Goal: Task Accomplishment & Management: Manage account settings

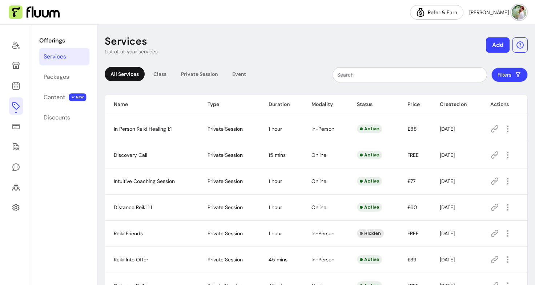
scroll to position [49, 0]
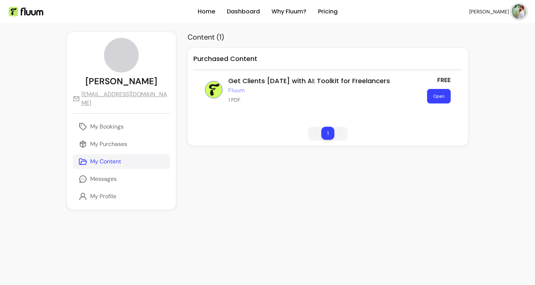
click at [434, 96] on button "Open" at bounding box center [439, 96] width 24 height 15
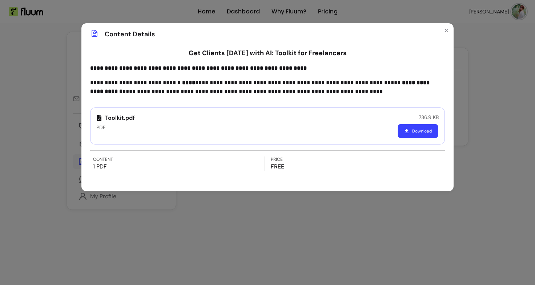
click at [415, 130] on button "Download" at bounding box center [418, 131] width 40 height 14
click at [226, 232] on div "**********" at bounding box center [267, 142] width 535 height 285
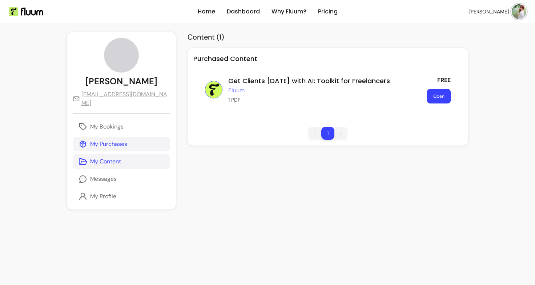
click at [113, 140] on p "My Purchases" at bounding box center [108, 144] width 37 height 9
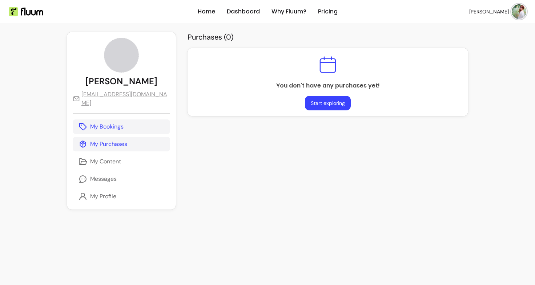
click at [117, 123] on p "My Bookings" at bounding box center [106, 127] width 33 height 9
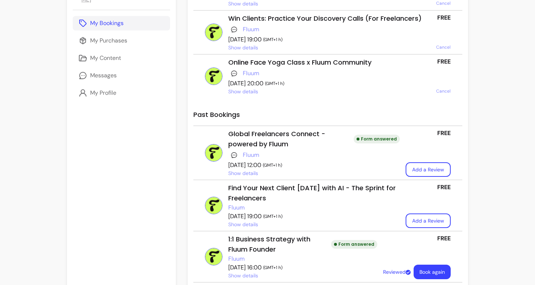
scroll to position [104, 0]
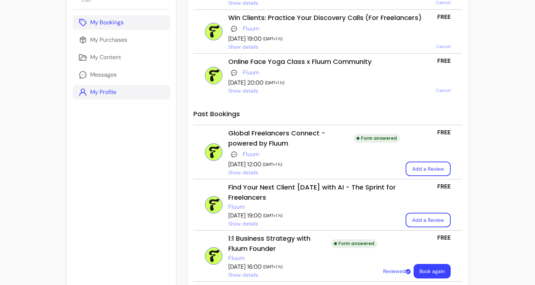
click at [104, 89] on link "My Profile" at bounding box center [121, 92] width 97 height 15
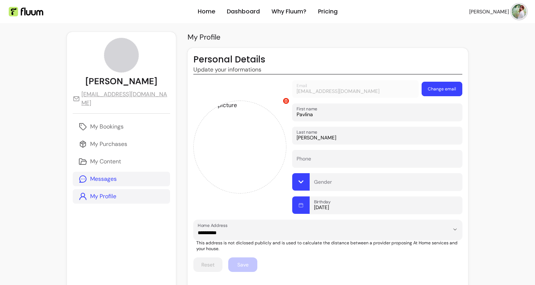
click at [122, 172] on link "Messages" at bounding box center [121, 179] width 97 height 15
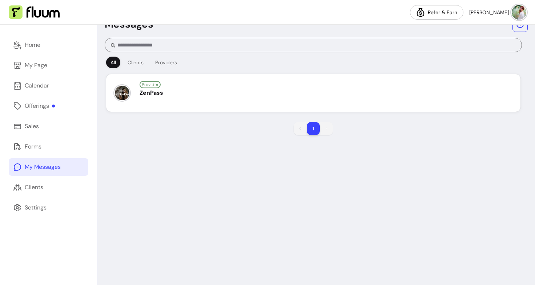
scroll to position [18, 0]
click at [47, 147] on link "Forms" at bounding box center [49, 146] width 80 height 17
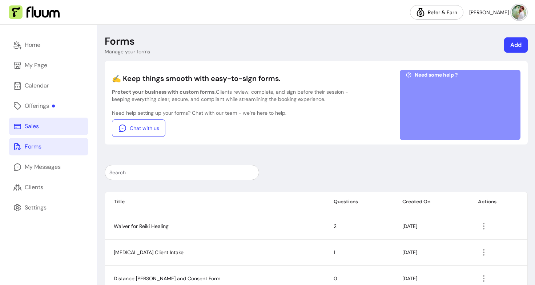
click at [54, 122] on link "Sales" at bounding box center [49, 126] width 80 height 17
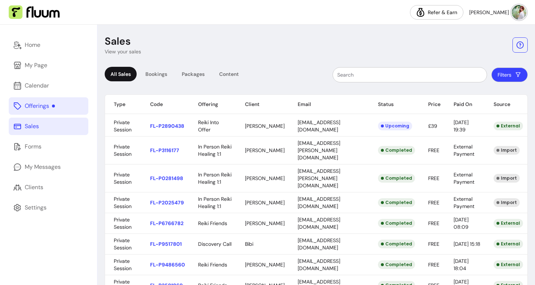
click at [49, 105] on div "Offerings" at bounding box center [40, 106] width 30 height 9
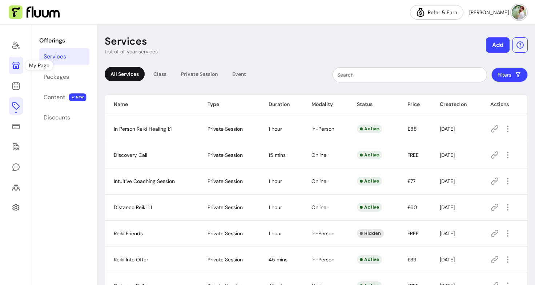
click at [18, 65] on icon at bounding box center [15, 65] width 7 height 7
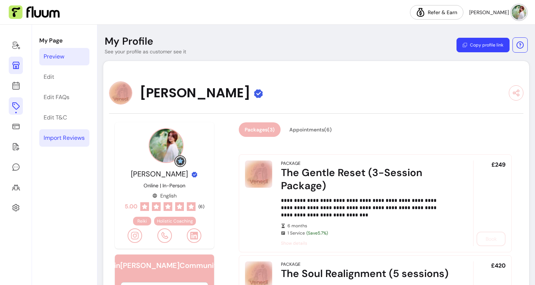
click at [62, 142] on div "Import Reviews" at bounding box center [64, 138] width 41 height 9
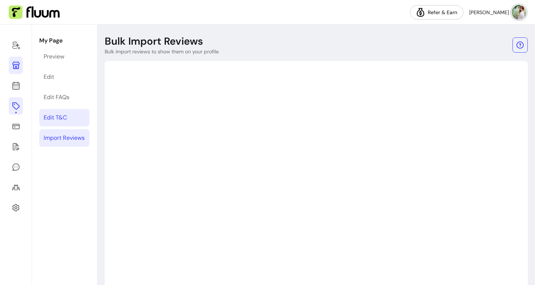
click at [67, 116] on div "Edit T&C" at bounding box center [55, 117] width 23 height 9
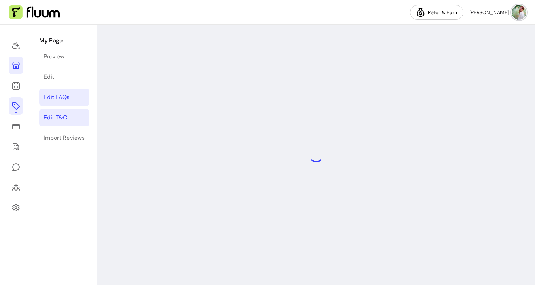
select select "*"
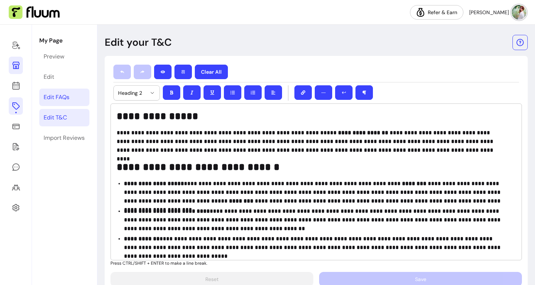
click at [64, 92] on link "Edit FAQs" at bounding box center [64, 97] width 50 height 17
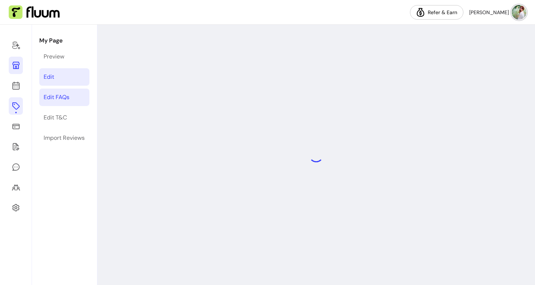
select select "*"
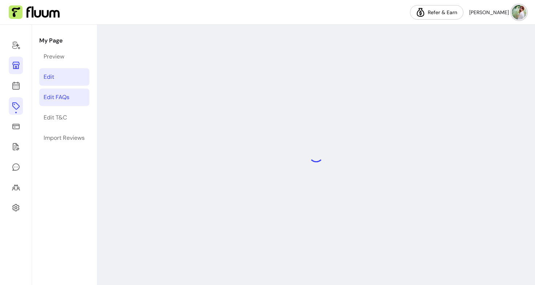
select select "*"
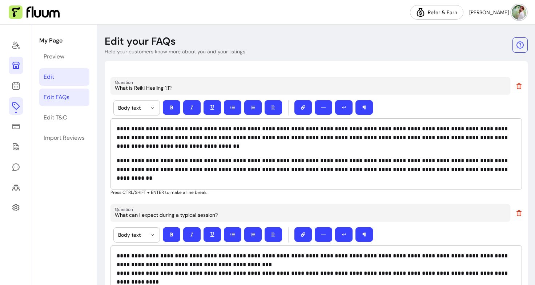
click at [56, 75] on link "Edit" at bounding box center [64, 76] width 50 height 17
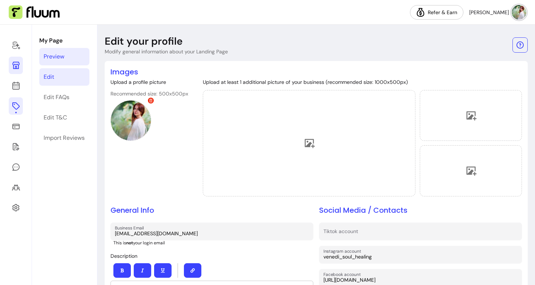
click at [57, 61] on link "Preview" at bounding box center [64, 56] width 50 height 17
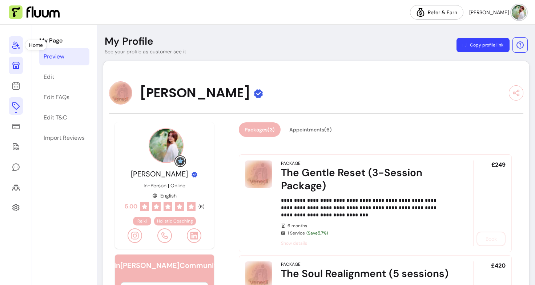
click at [20, 45] on icon at bounding box center [16, 45] width 9 height 9
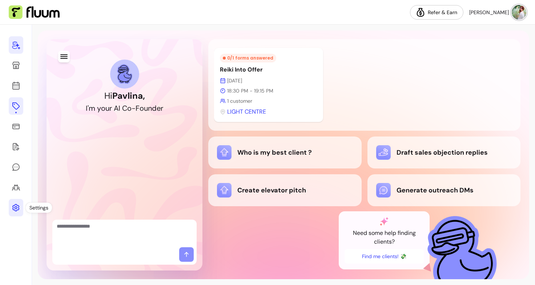
click at [19, 204] on icon at bounding box center [16, 208] width 9 height 9
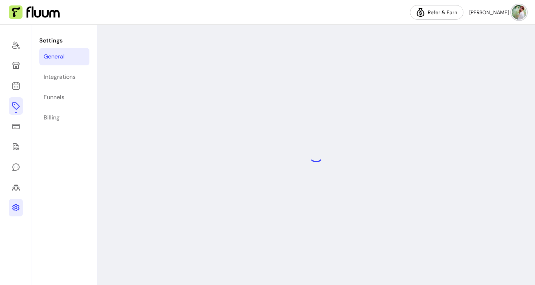
select select "**********"
select select "***"
select select "****"
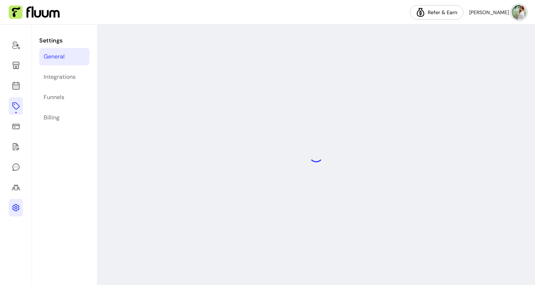
select select "***"
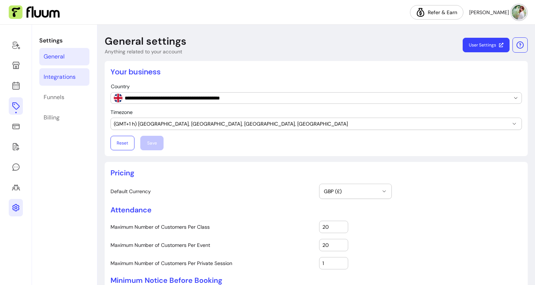
click at [75, 76] on div "Integrations" at bounding box center [60, 77] width 32 height 9
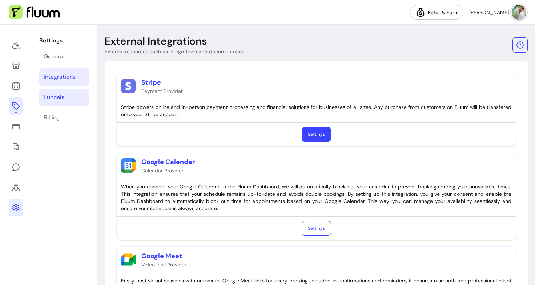
click at [66, 96] on link "Funnels" at bounding box center [64, 97] width 50 height 17
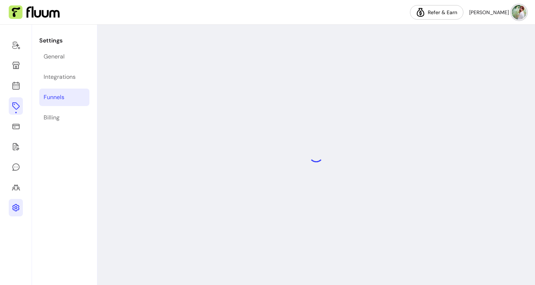
select select "**********"
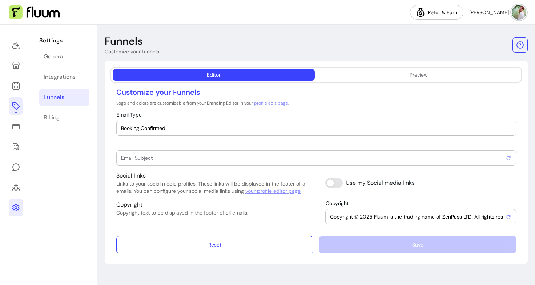
type input "Booking confirmed !"
click at [53, 114] on div "Billing" at bounding box center [52, 117] width 16 height 9
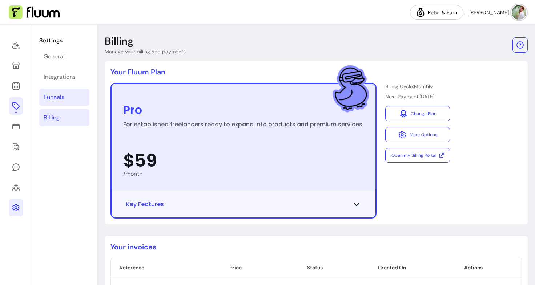
click at [63, 96] on div "Funnels" at bounding box center [54, 97] width 21 height 9
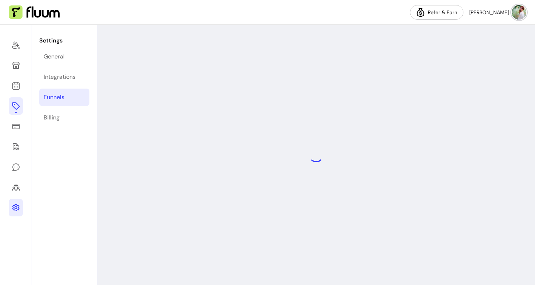
select select "**********"
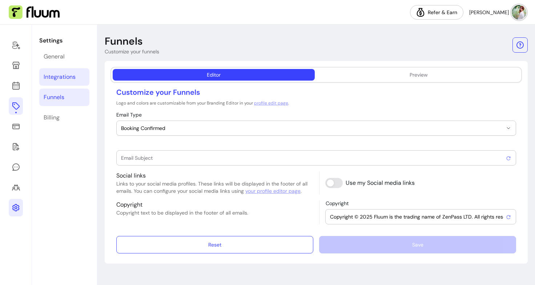
click at [66, 69] on link "Integrations" at bounding box center [64, 76] width 50 height 17
type input "Booking confirmed !"
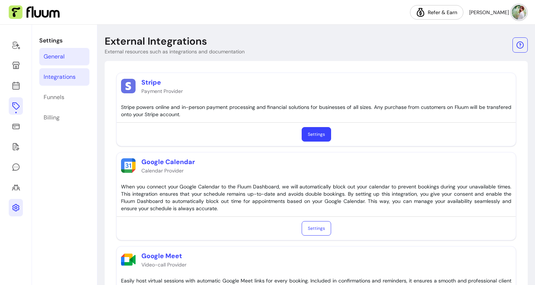
click at [65, 54] on link "General" at bounding box center [64, 56] width 50 height 17
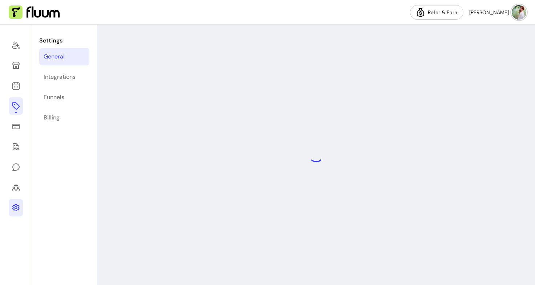
select select "**********"
select select "***"
select select "****"
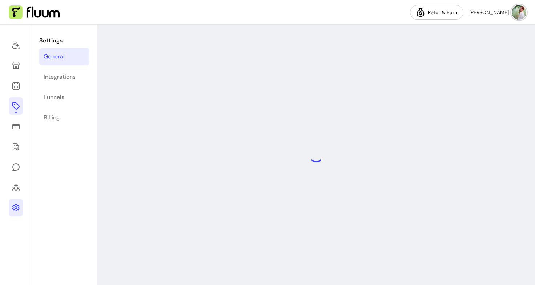
select select "***"
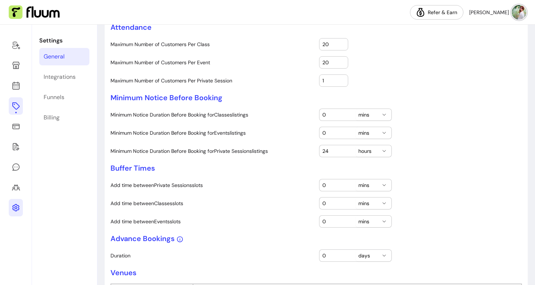
scroll to position [199, 0]
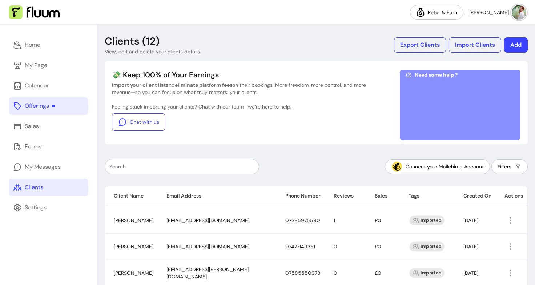
scroll to position [273, 0]
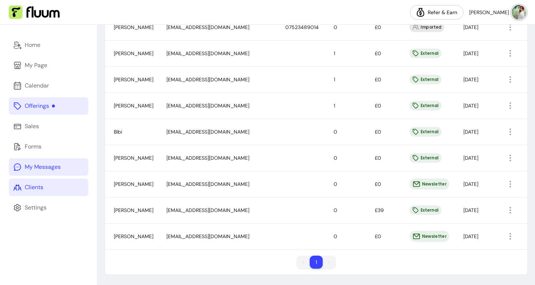
click at [61, 161] on link "My Messages" at bounding box center [49, 167] width 80 height 17
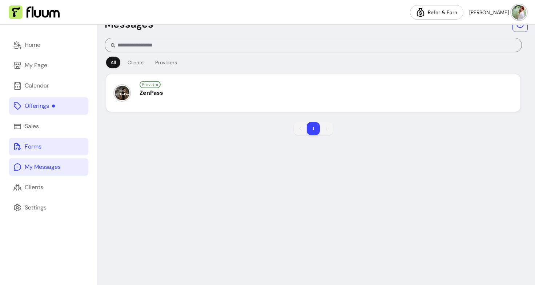
click at [41, 143] on link "Forms" at bounding box center [49, 146] width 80 height 17
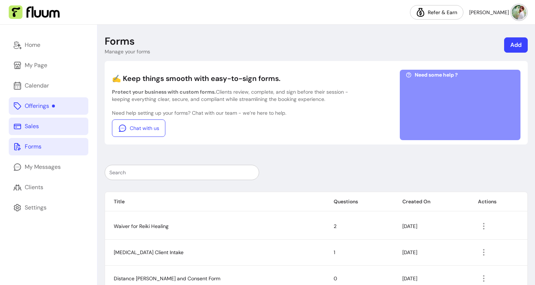
click at [69, 125] on link "Sales" at bounding box center [49, 126] width 80 height 17
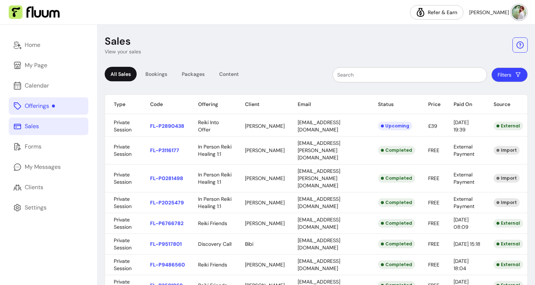
click at [43, 102] on div "Offerings" at bounding box center [40, 106] width 30 height 9
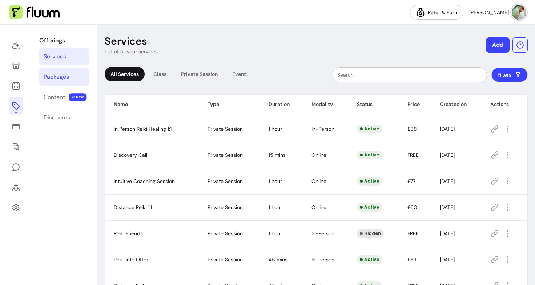
click at [77, 72] on link "Packages" at bounding box center [64, 76] width 50 height 17
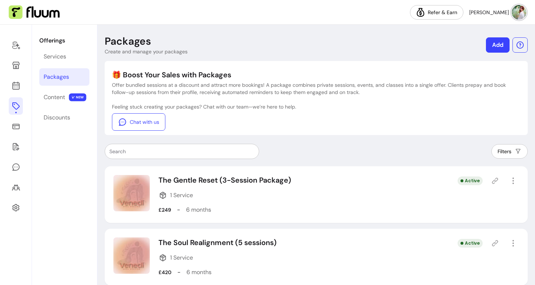
click at [70, 87] on div "Offerings Services Packages Content NEW Discounts" at bounding box center [64, 155] width 65 height 261
click at [69, 94] on link "Content NEW" at bounding box center [64, 97] width 50 height 17
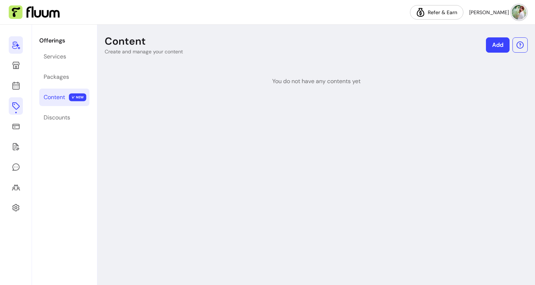
click at [20, 38] on link at bounding box center [16, 44] width 14 height 17
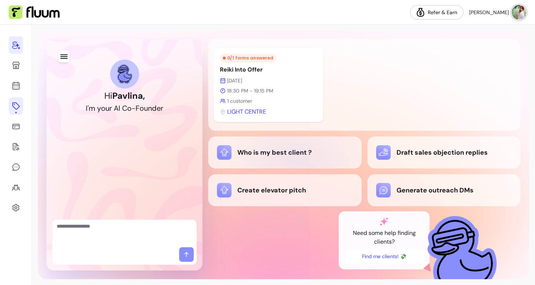
click at [300, 161] on div "Who is my best client ?" at bounding box center [284, 153] width 153 height 32
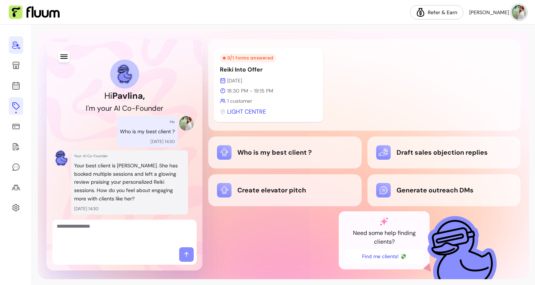
scroll to position [21, 0]
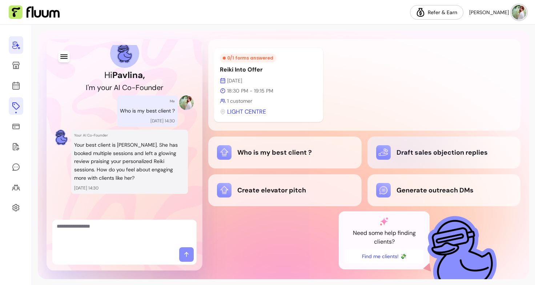
click at [401, 155] on div "Draft sales objection replies" at bounding box center [444, 152] width 136 height 15
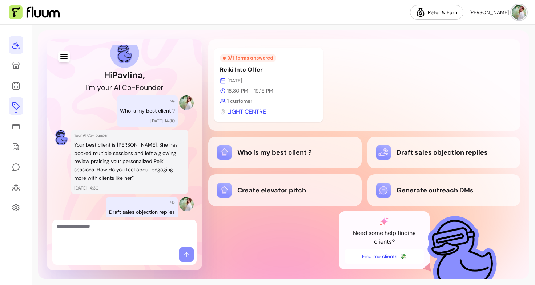
scroll to position [97, 0]
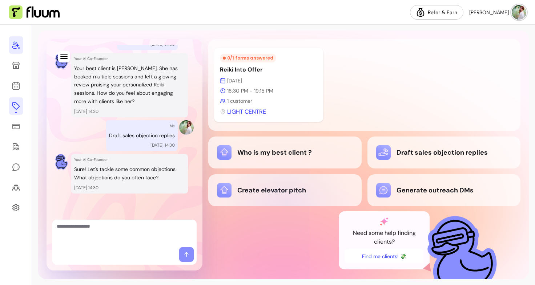
click at [286, 204] on div "Create elevator pitch" at bounding box center [284, 191] width 153 height 32
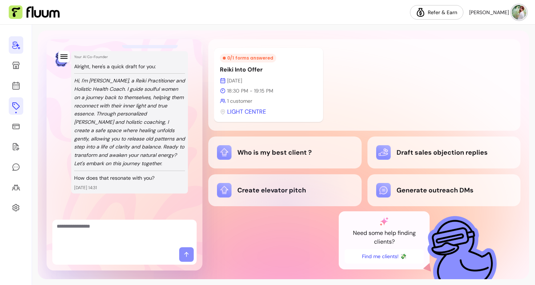
click at [286, 204] on div "Create elevator pitch" at bounding box center [284, 191] width 153 height 32
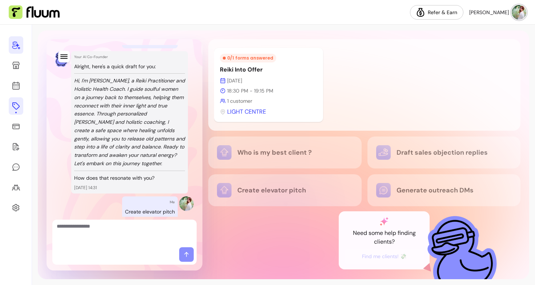
scroll to position [311, 0]
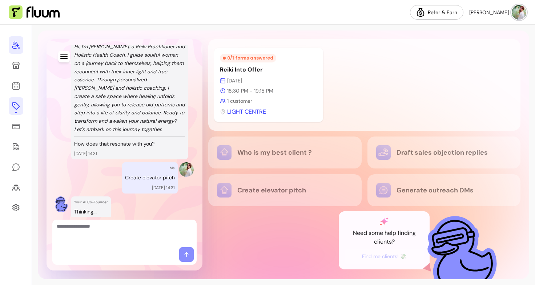
click at [421, 195] on div "Who is my best client ? Draft sales objection replies Create elevator pitch Gen…" at bounding box center [364, 172] width 312 height 70
click at [15, 69] on icon at bounding box center [15, 65] width 7 height 7
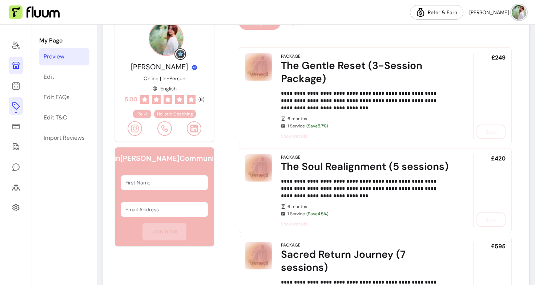
scroll to position [40, 0]
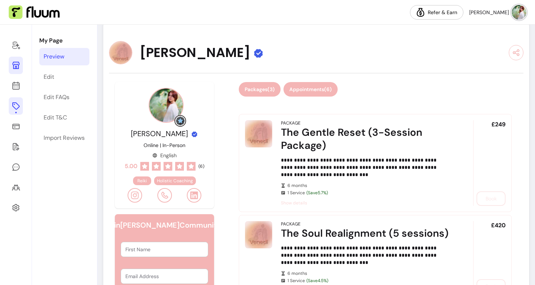
click at [302, 88] on button "Appointments ( 6 )" at bounding box center [311, 89] width 54 height 15
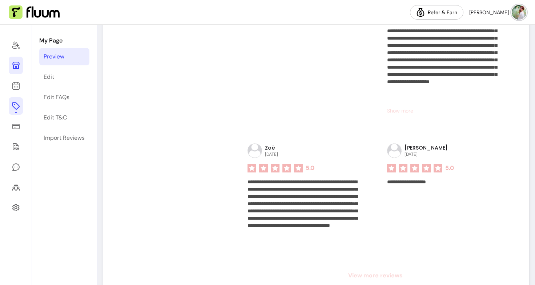
scroll to position [801, 0]
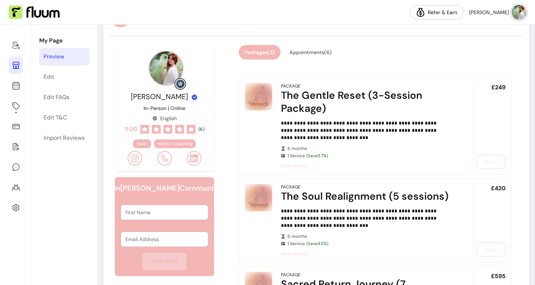
scroll to position [78, 0]
click at [297, 52] on button "Appointments ( 6 )" at bounding box center [310, 52] width 53 height 14
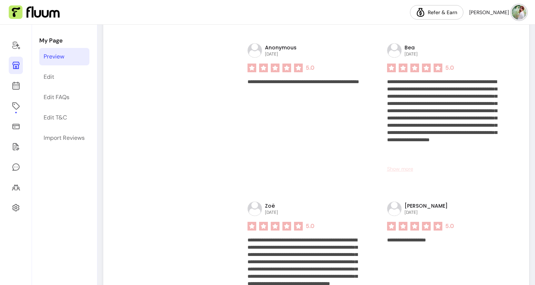
scroll to position [752, 0]
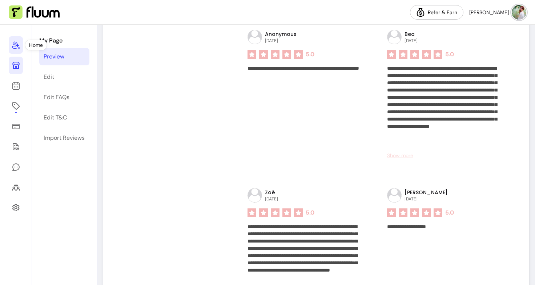
click at [16, 43] on icon at bounding box center [16, 45] width 9 height 9
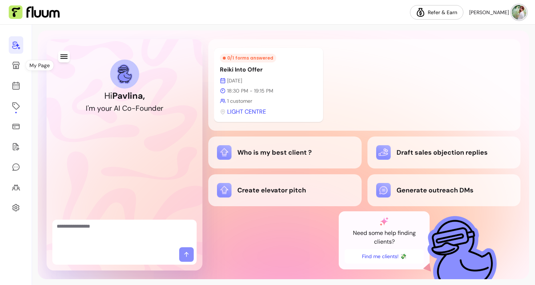
click at [7, 65] on div at bounding box center [16, 155] width 32 height 261
click at [21, 69] on link at bounding box center [16, 65] width 15 height 17
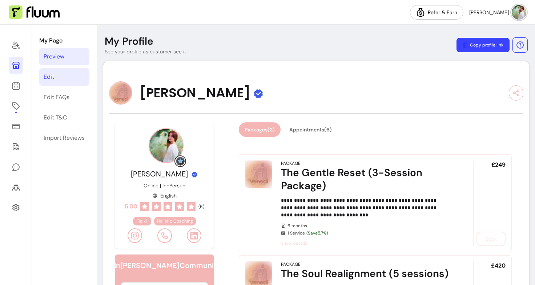
click at [60, 76] on link "Edit" at bounding box center [64, 76] width 50 height 17
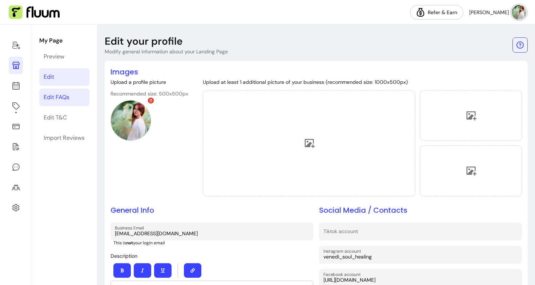
click at [61, 97] on div "Edit FAQs" at bounding box center [57, 97] width 26 height 9
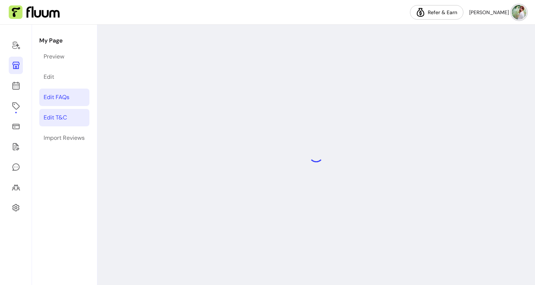
select select "*"
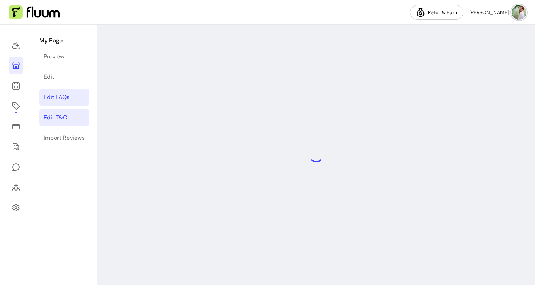
select select "*"
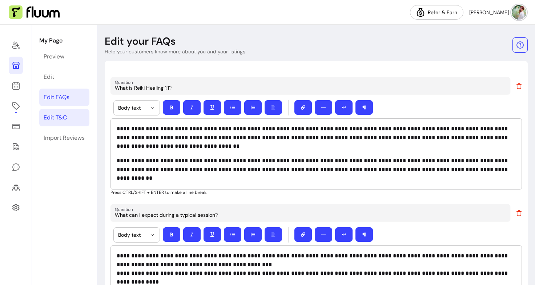
click at [67, 118] on link "Edit T&C" at bounding box center [64, 117] width 50 height 17
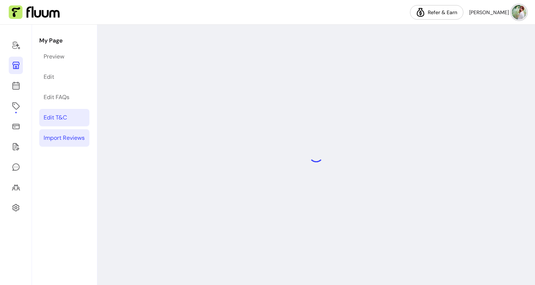
select select "*"
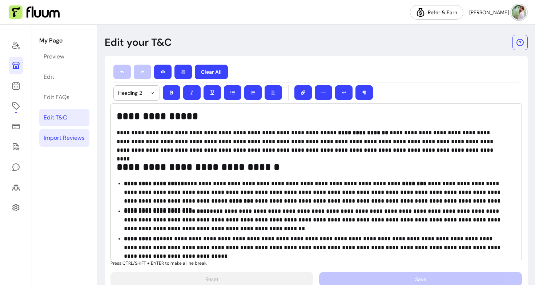
click at [68, 140] on div "Import Reviews" at bounding box center [64, 138] width 41 height 9
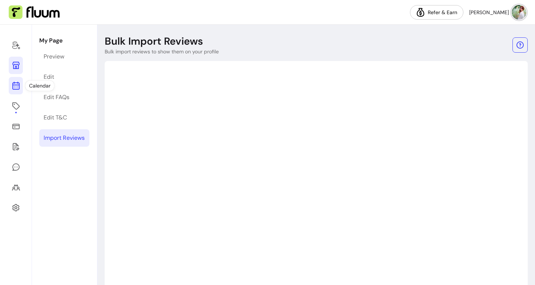
click at [15, 79] on link at bounding box center [16, 85] width 14 height 17
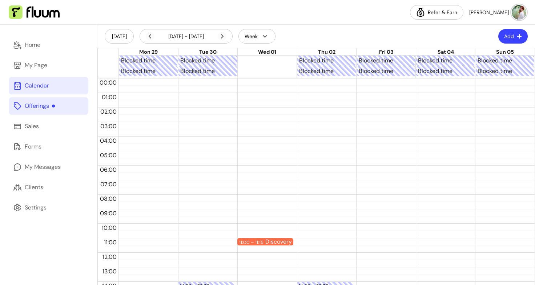
click at [67, 108] on link "Offerings" at bounding box center [49, 105] width 80 height 17
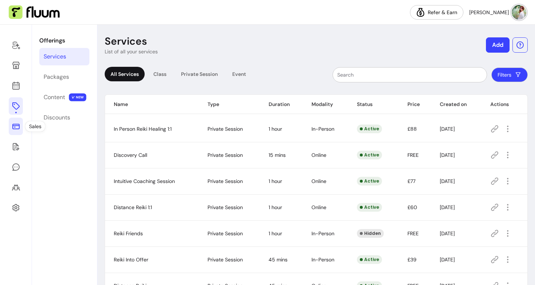
click at [12, 126] on icon at bounding box center [16, 126] width 9 height 9
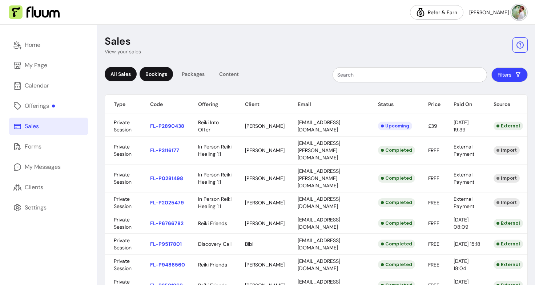
click at [165, 76] on div "Bookings" at bounding box center [156, 74] width 33 height 15
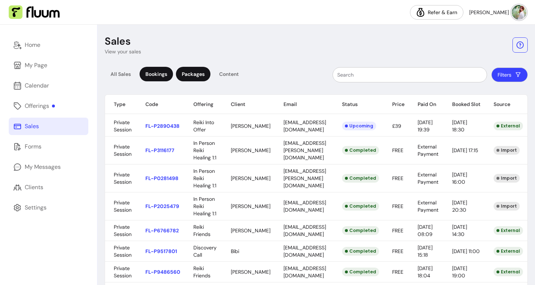
click at [193, 80] on div "Packages" at bounding box center [193, 74] width 35 height 15
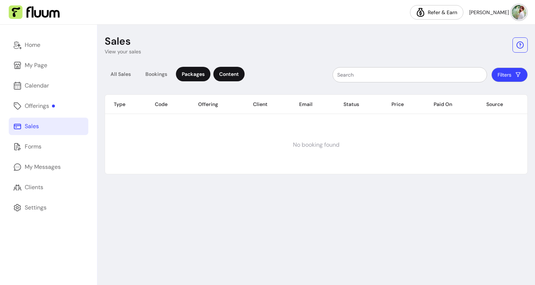
click at [229, 76] on div "Content" at bounding box center [228, 74] width 31 height 15
click at [53, 144] on link "Forms" at bounding box center [49, 146] width 80 height 17
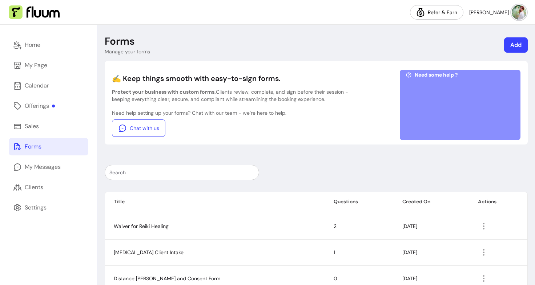
scroll to position [42, 0]
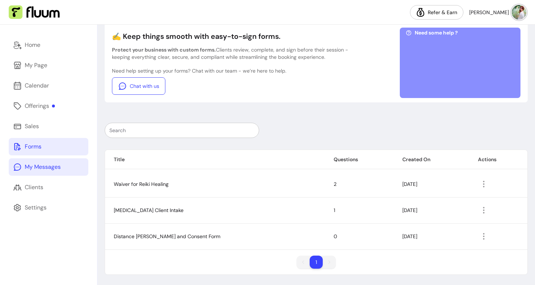
click at [62, 174] on link "My Messages" at bounding box center [49, 167] width 80 height 17
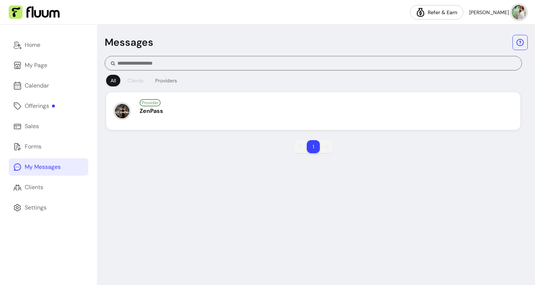
click at [138, 79] on div "Clients" at bounding box center [136, 80] width 16 height 7
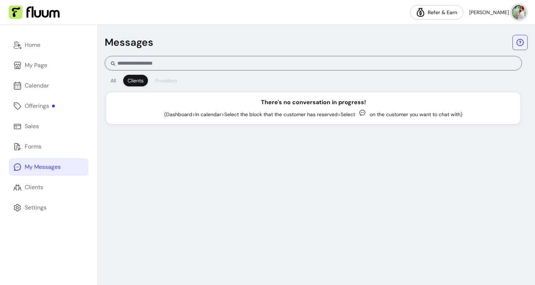
click at [175, 85] on button "Providers" at bounding box center [166, 81] width 31 height 12
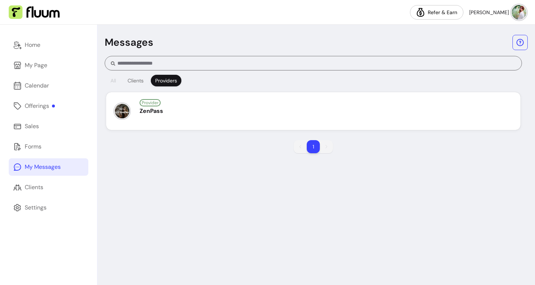
click at [111, 77] on button "All" at bounding box center [113, 81] width 14 height 12
click at [56, 188] on link "Clients" at bounding box center [49, 187] width 80 height 17
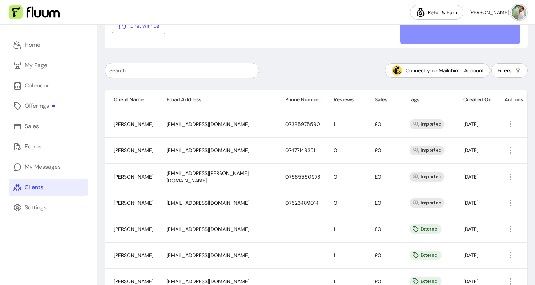
scroll to position [79, 0]
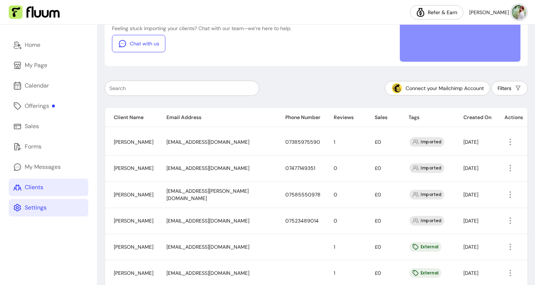
click at [58, 212] on link "Settings" at bounding box center [49, 207] width 80 height 17
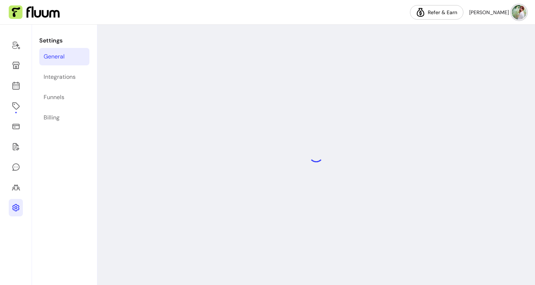
select select "**********"
select select "***"
select select "****"
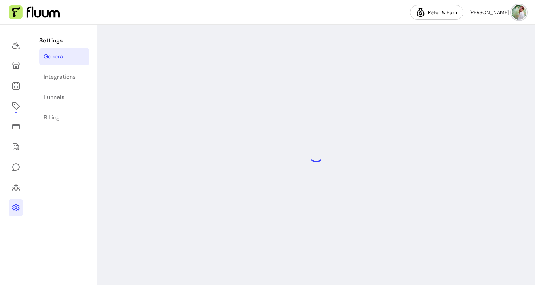
select select "***"
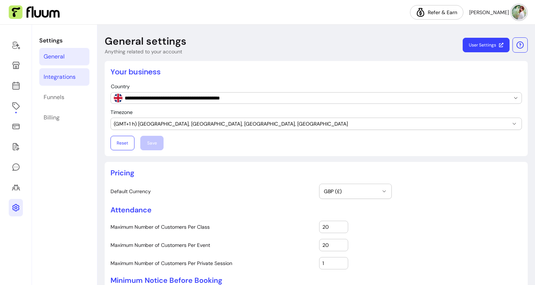
click at [63, 81] on div "Integrations" at bounding box center [60, 77] width 32 height 9
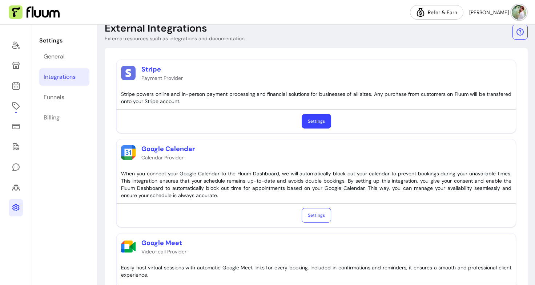
scroll to position [13, 0]
click at [75, 93] on link "Funnels" at bounding box center [64, 97] width 50 height 17
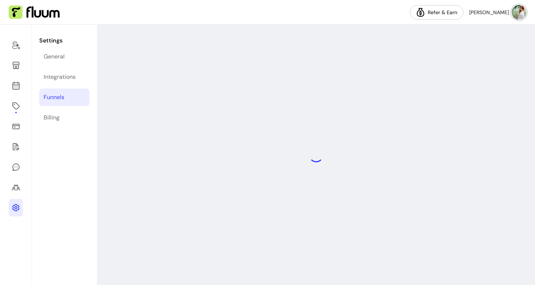
select select "**********"
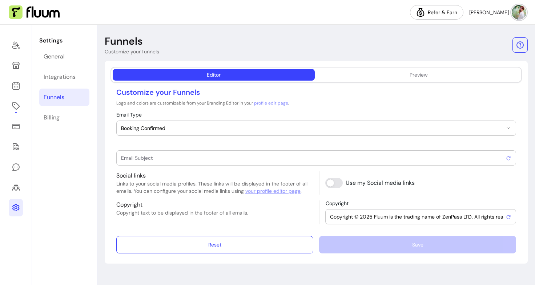
type input "Booking confirmed !"
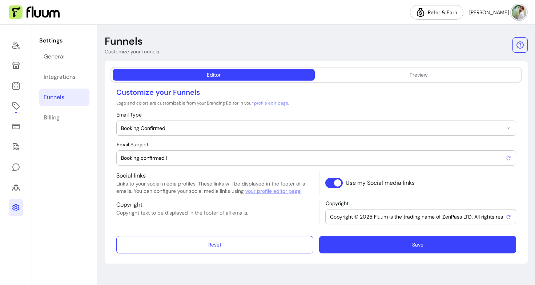
drag, startPoint x: 368, startPoint y: 219, endPoint x: 338, endPoint y: 189, distance: 42.4
click at [338, 189] on div "Social links Links to your social media profiles. These links will be displayed…" at bounding box center [316, 198] width 400 height 53
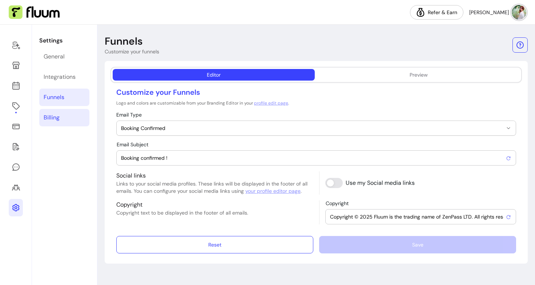
click at [76, 117] on link "Billing" at bounding box center [64, 117] width 50 height 17
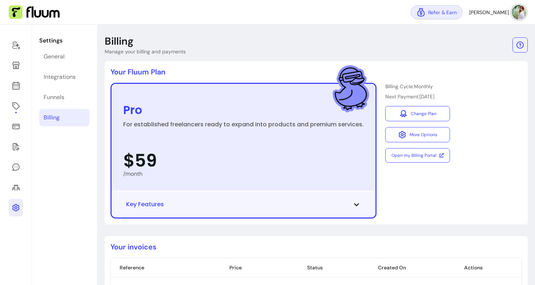
click at [451, 13] on link "Refer & Earn" at bounding box center [437, 12] width 52 height 14
